Goal: Information Seeking & Learning: Learn about a topic

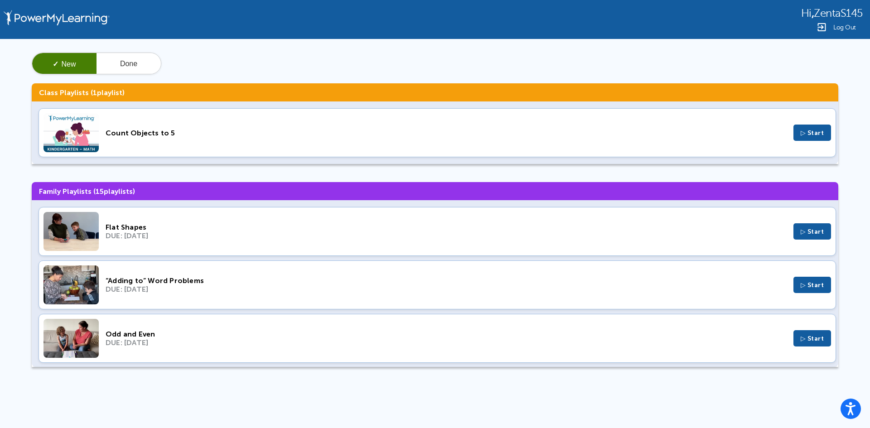
click at [279, 233] on div "DUE: Jul 17, 2025" at bounding box center [446, 236] width 681 height 9
click at [267, 299] on div "“Adding to” Word Problems DUE: Mar 26, 2023 ▷ Start" at bounding box center [438, 285] width 798 height 49
click at [239, 368] on div "✓ New Done Class Playlists ( 1 playlist) Count Objects to 5 ▷ Start Family Play…" at bounding box center [435, 213] width 870 height 349
click at [237, 345] on div "DUE: Mar 19, 2023" at bounding box center [446, 343] width 681 height 9
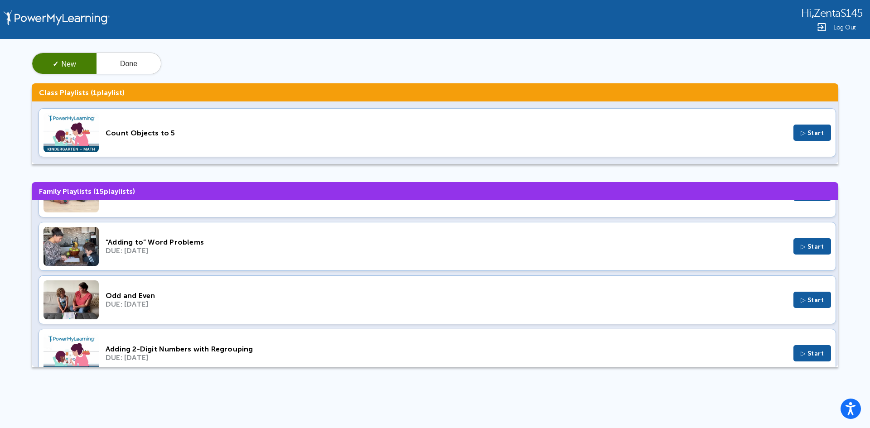
scroll to position [181, 0]
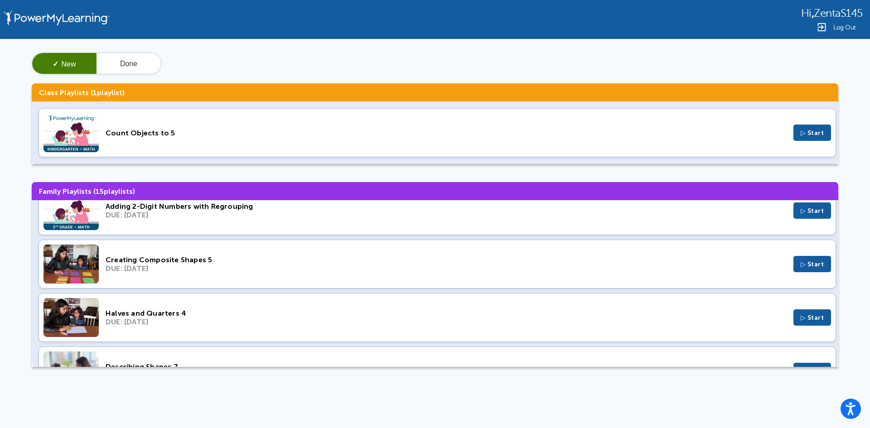
click at [270, 269] on div "DUE: Dec 25, 2022" at bounding box center [446, 268] width 681 height 9
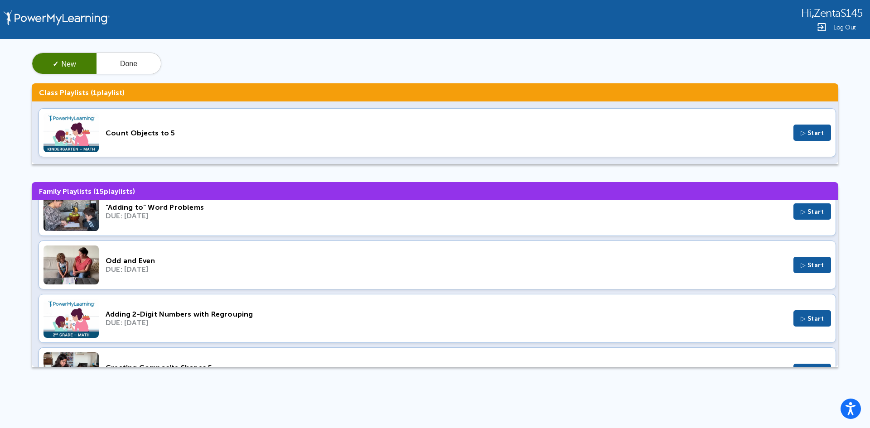
scroll to position [0, 0]
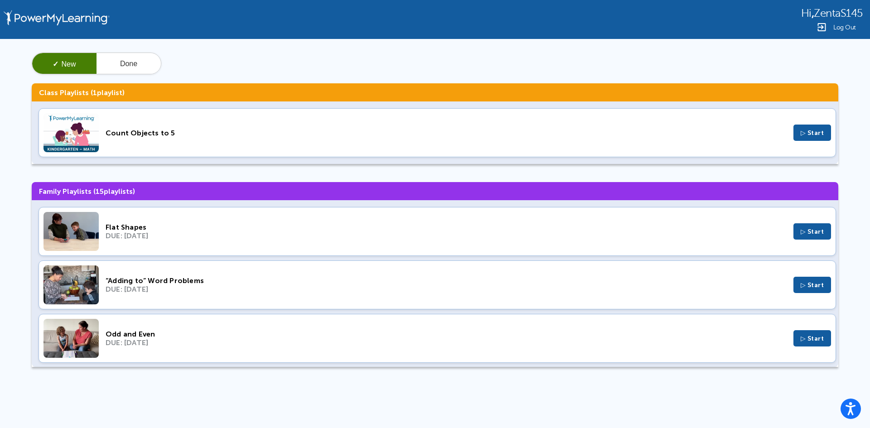
click at [199, 238] on div "DUE: Jul 17, 2025" at bounding box center [446, 236] width 681 height 9
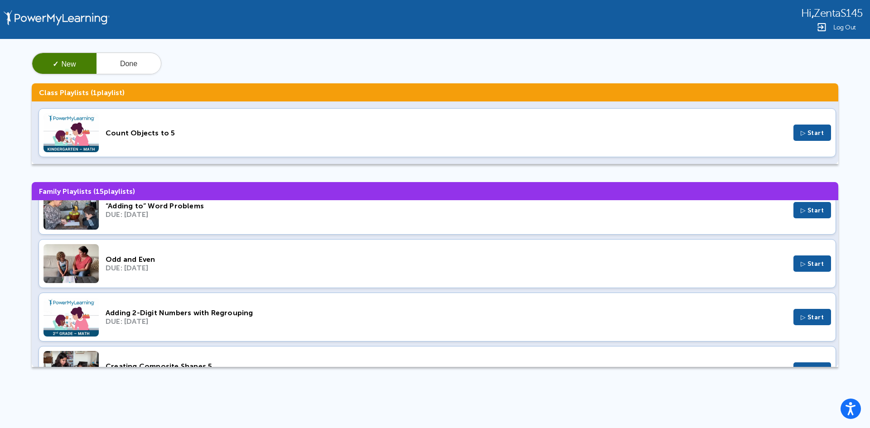
scroll to position [91, 0]
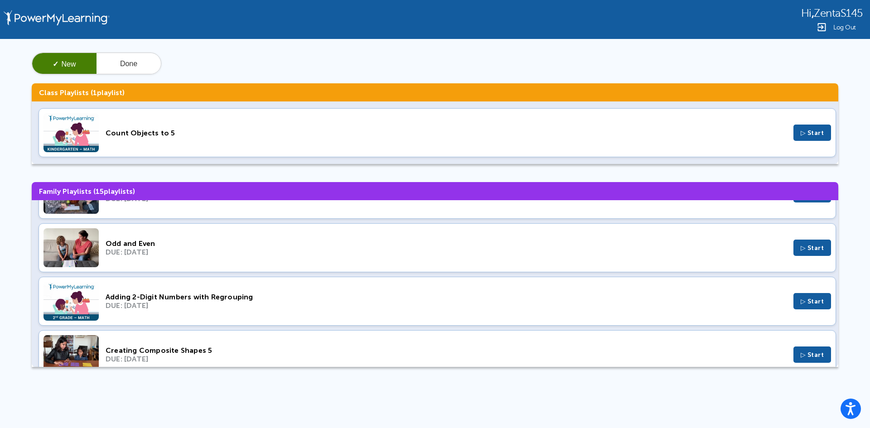
click at [148, 307] on div "DUE: Feb 19, 2023" at bounding box center [446, 305] width 681 height 9
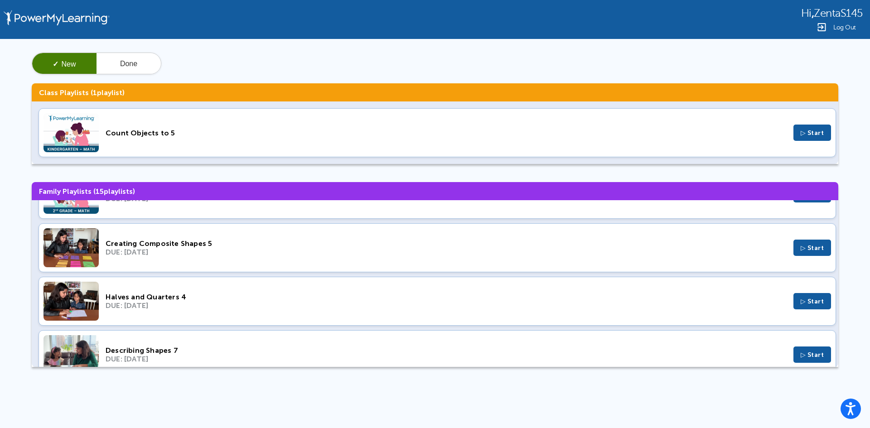
scroll to position [227, 0]
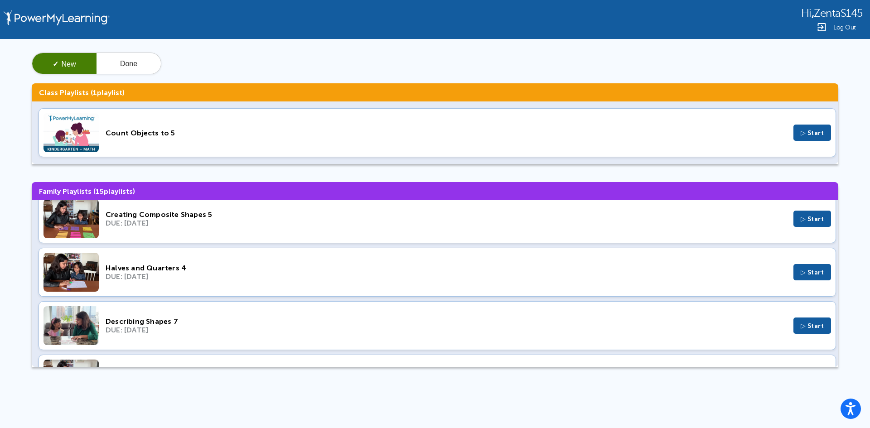
click at [143, 226] on div "DUE: Dec 25, 2022" at bounding box center [446, 223] width 681 height 9
click at [166, 324] on div "Describing Shapes 7" at bounding box center [446, 321] width 681 height 9
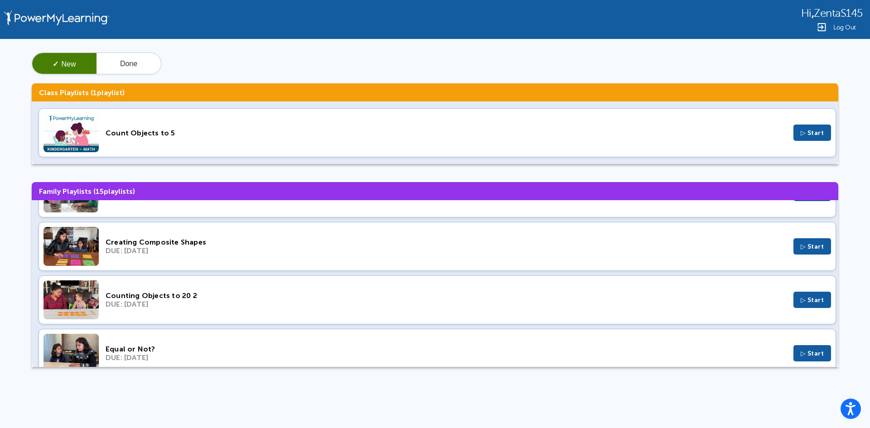
scroll to position [363, 0]
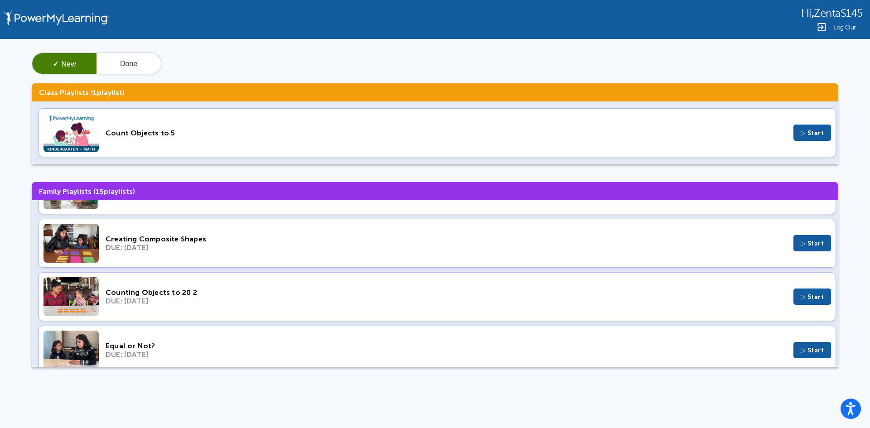
click at [202, 297] on div "DUE: Aug 21, 2022" at bounding box center [446, 301] width 681 height 9
click at [215, 350] on div "Equal or Not?" at bounding box center [446, 346] width 681 height 9
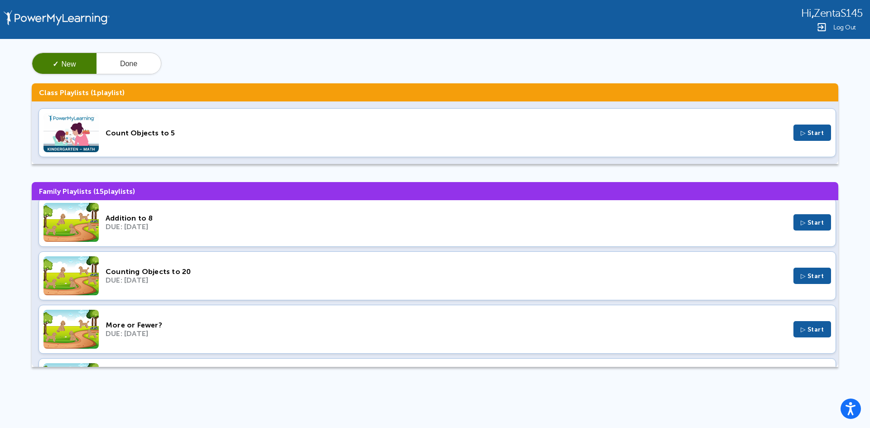
click at [170, 280] on div "DUE: Mar 20, 2022" at bounding box center [446, 280] width 681 height 9
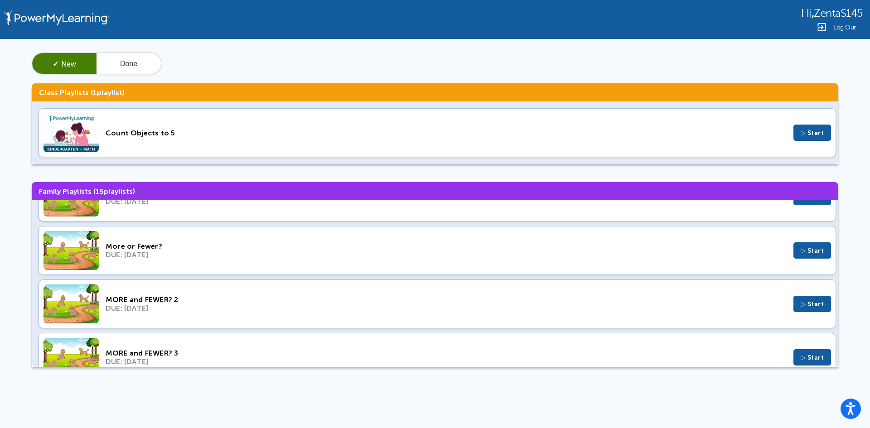
scroll to position [635, 0]
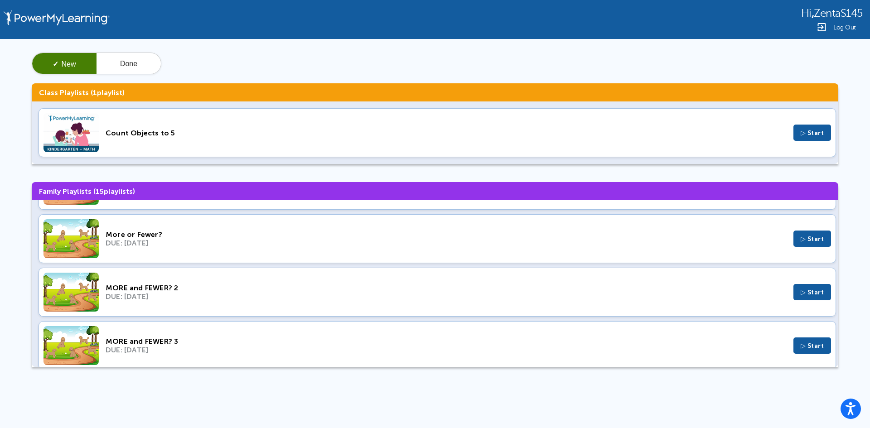
click at [164, 307] on div "MORE and FEWER? 2 DUE: Jan 17, 2022 ▷ Start" at bounding box center [438, 292] width 798 height 49
click at [226, 341] on div "MORE and FEWER? 3" at bounding box center [446, 341] width 681 height 9
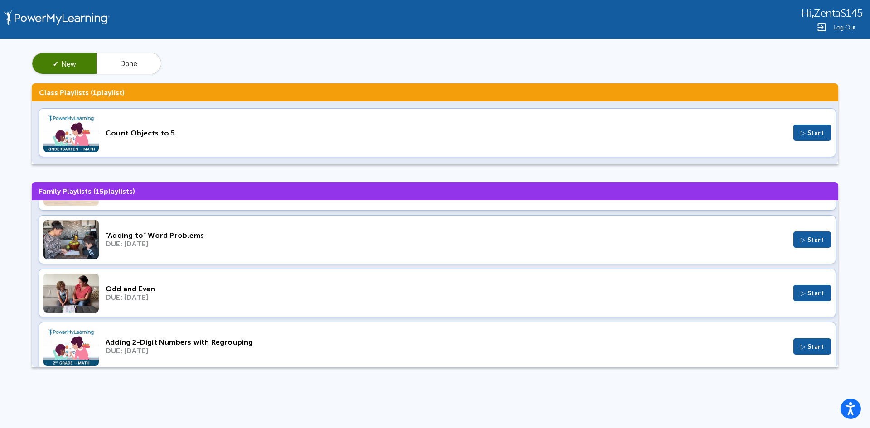
scroll to position [0, 0]
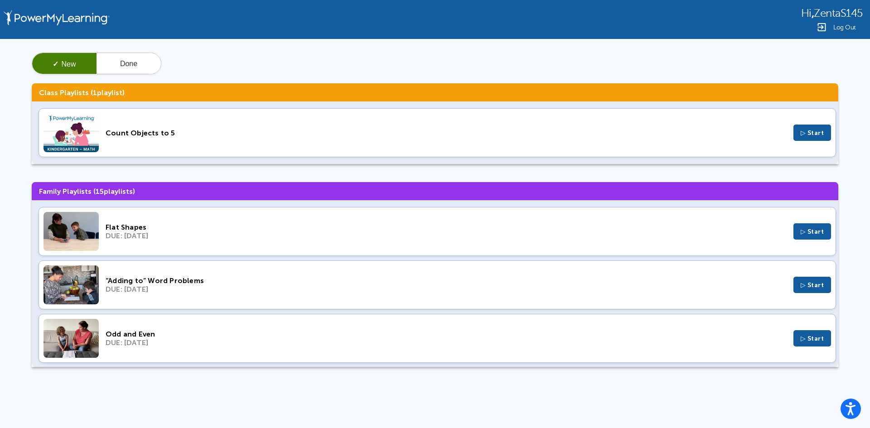
click at [227, 243] on div "Flat Shapes DUE: Jul 17, 2025 ▷ Start" at bounding box center [438, 231] width 798 height 49
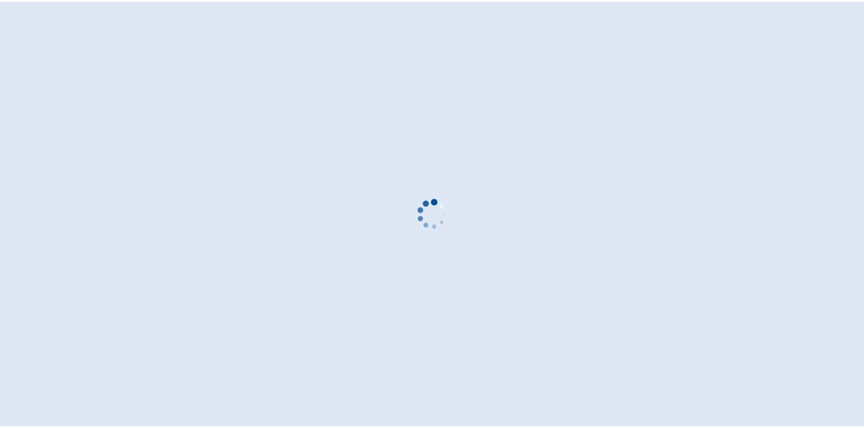
scroll to position [279, 0]
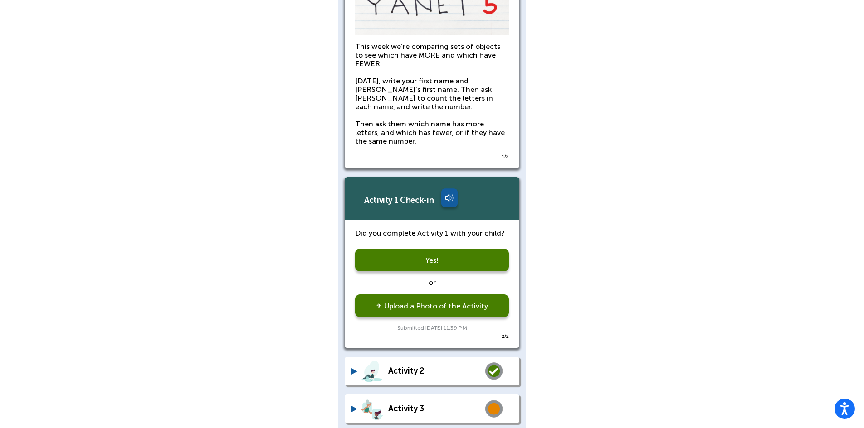
scroll to position [488, 0]
